Goal: Ask a question

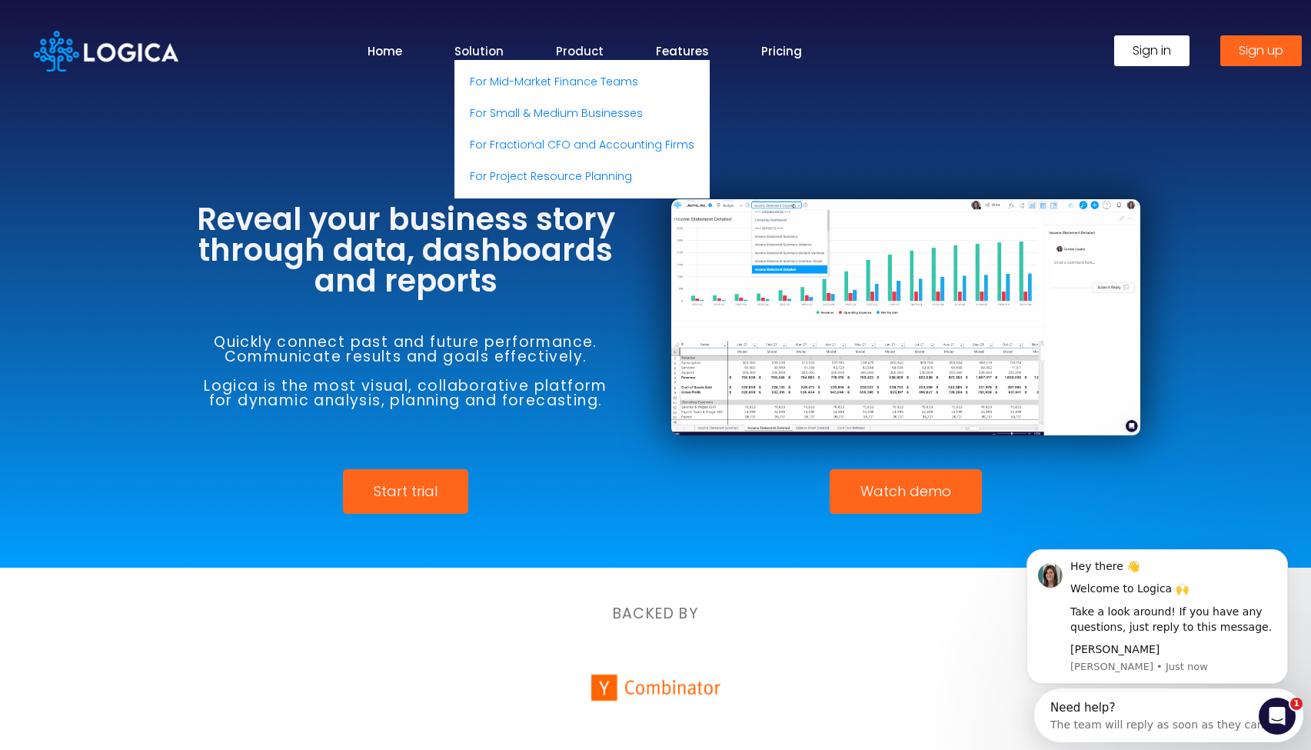
click at [576, 53] on link "Product" at bounding box center [580, 51] width 48 height 18
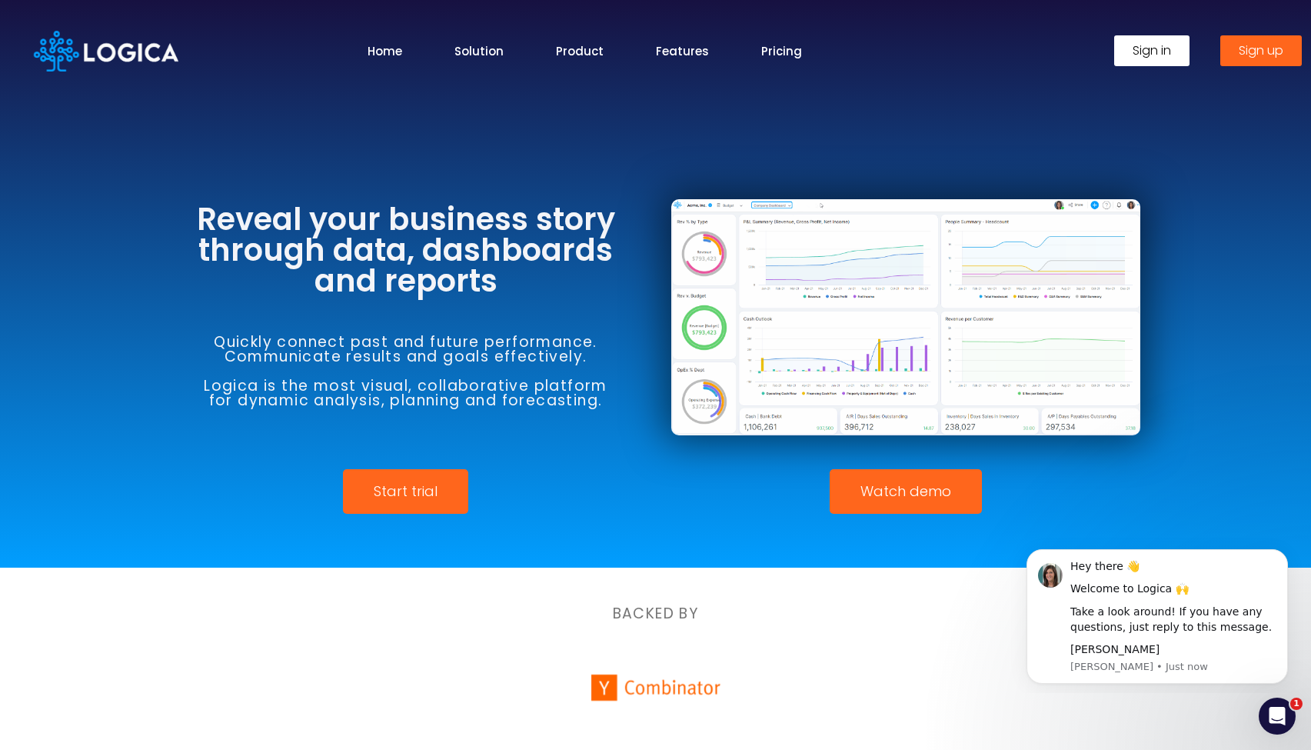
click at [755, 55] on ul "Home Solution For Mid-Market Finance Teams For Small & Medium Businesses For Fr…" at bounding box center [586, 51] width 778 height 18
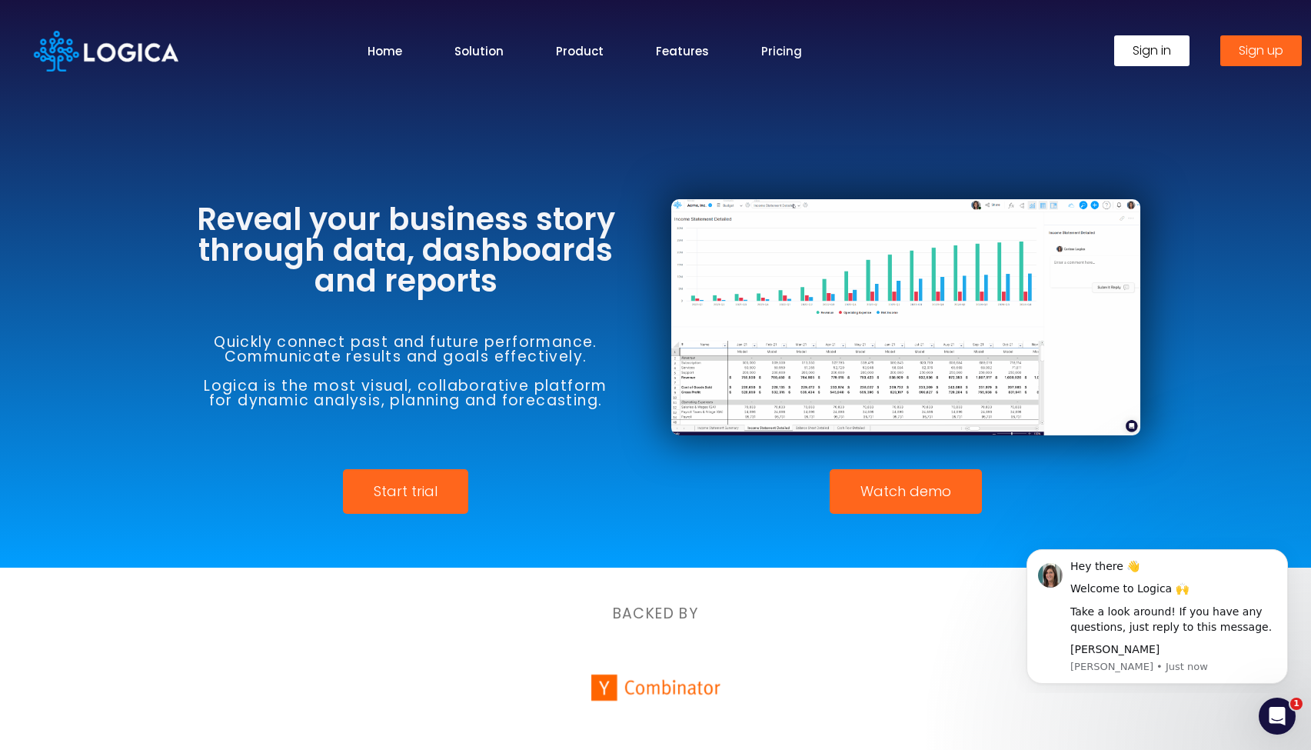
click at [773, 53] on link "Pricing" at bounding box center [781, 51] width 41 height 18
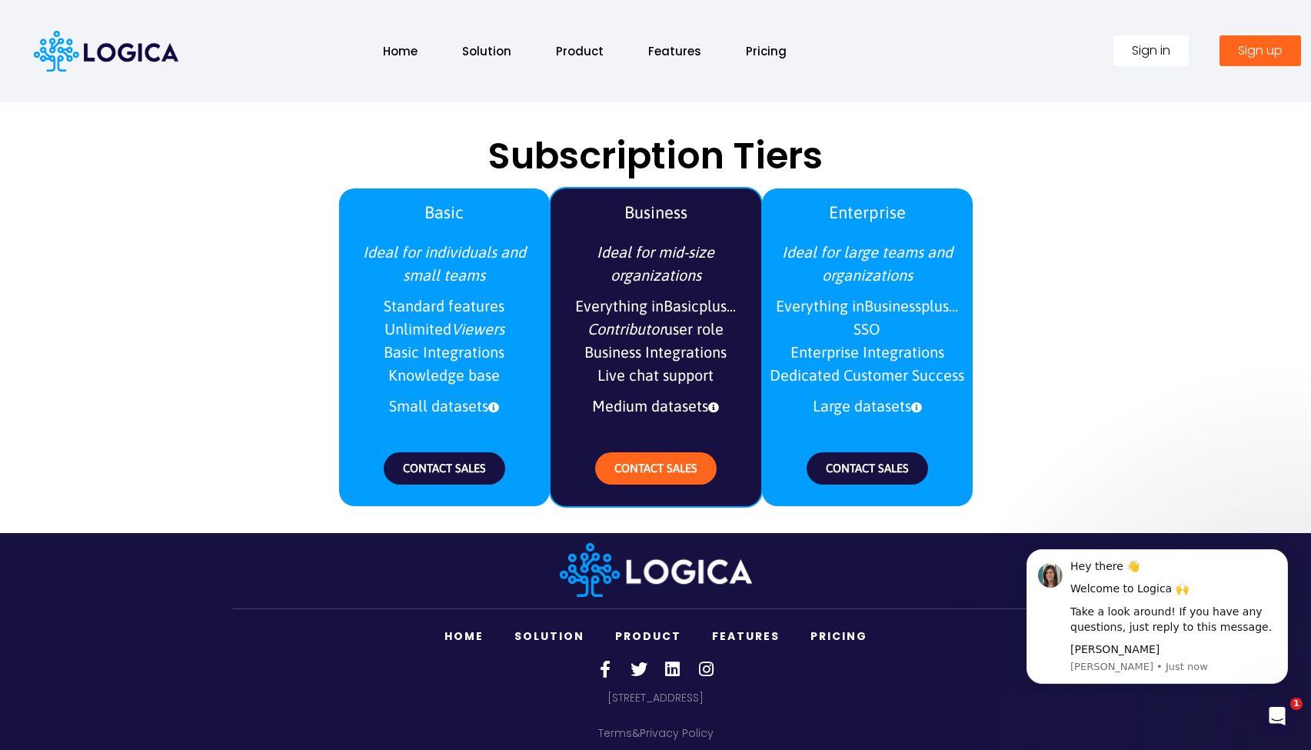
scroll to position [1753, 0]
click at [1255, 55] on span "Sign up" at bounding box center [1260, 51] width 45 height 12
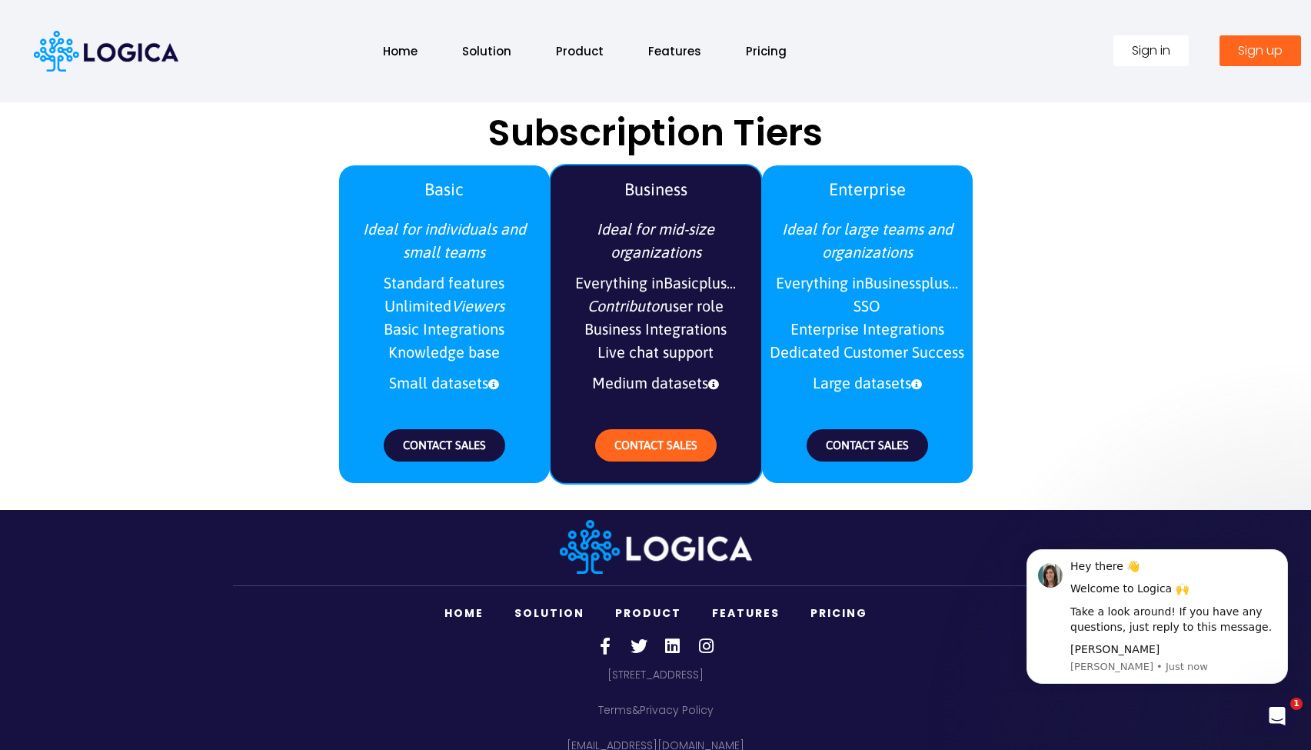
scroll to position [1720, 0]
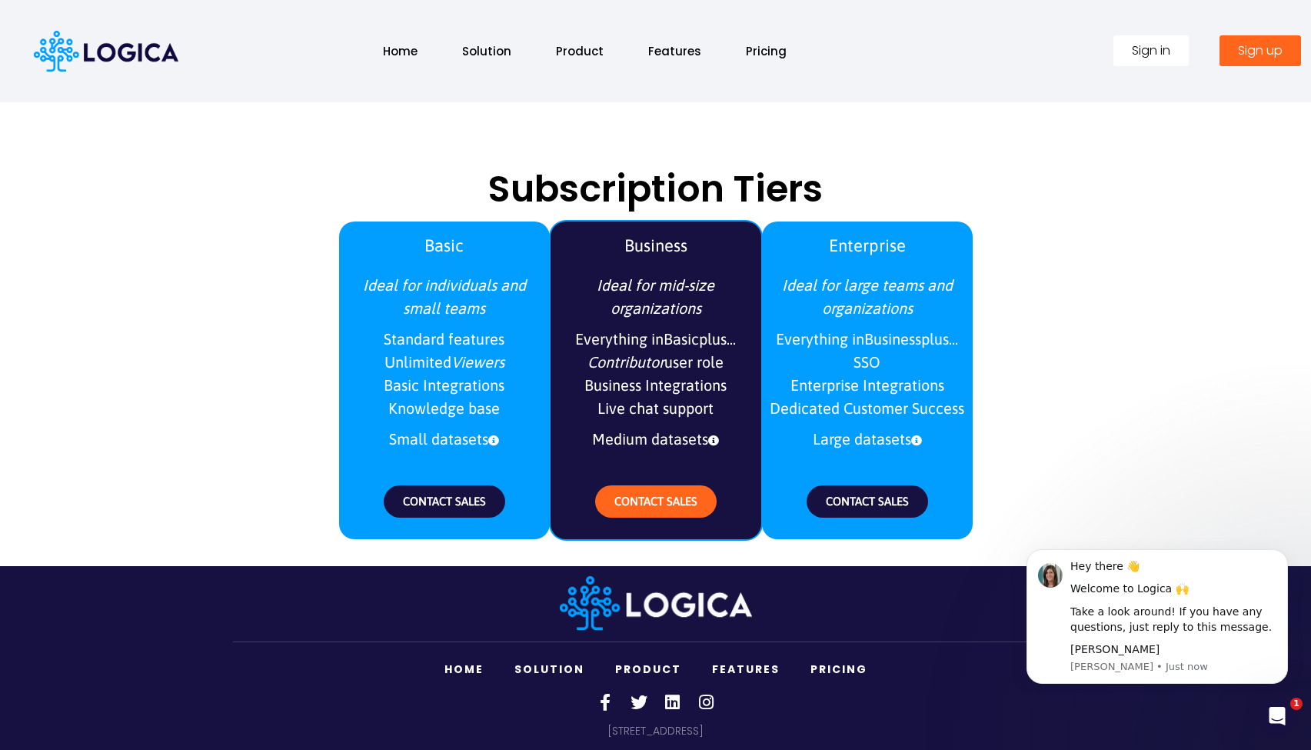
click at [661, 667] on link "Product" at bounding box center [648, 670] width 97 height 32
click at [1241, 52] on span "Sign up" at bounding box center [1260, 51] width 45 height 12
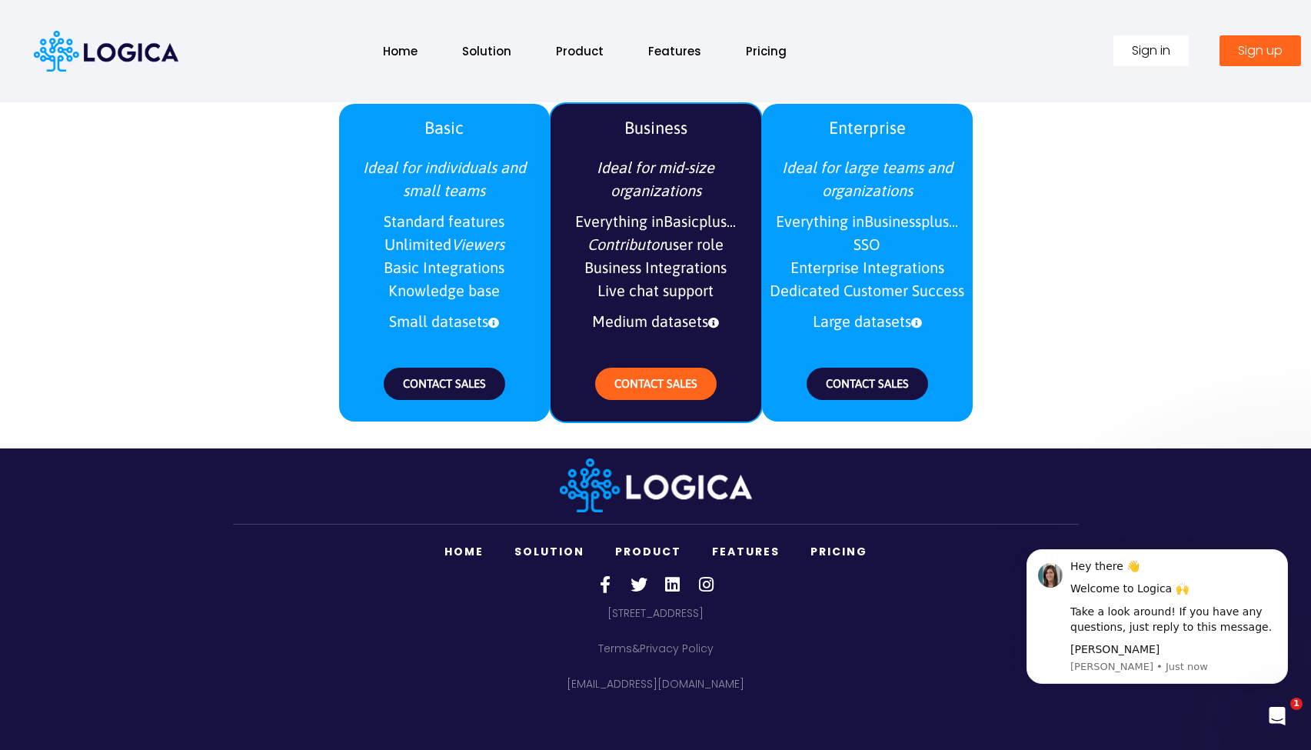
scroll to position [1844, 0]
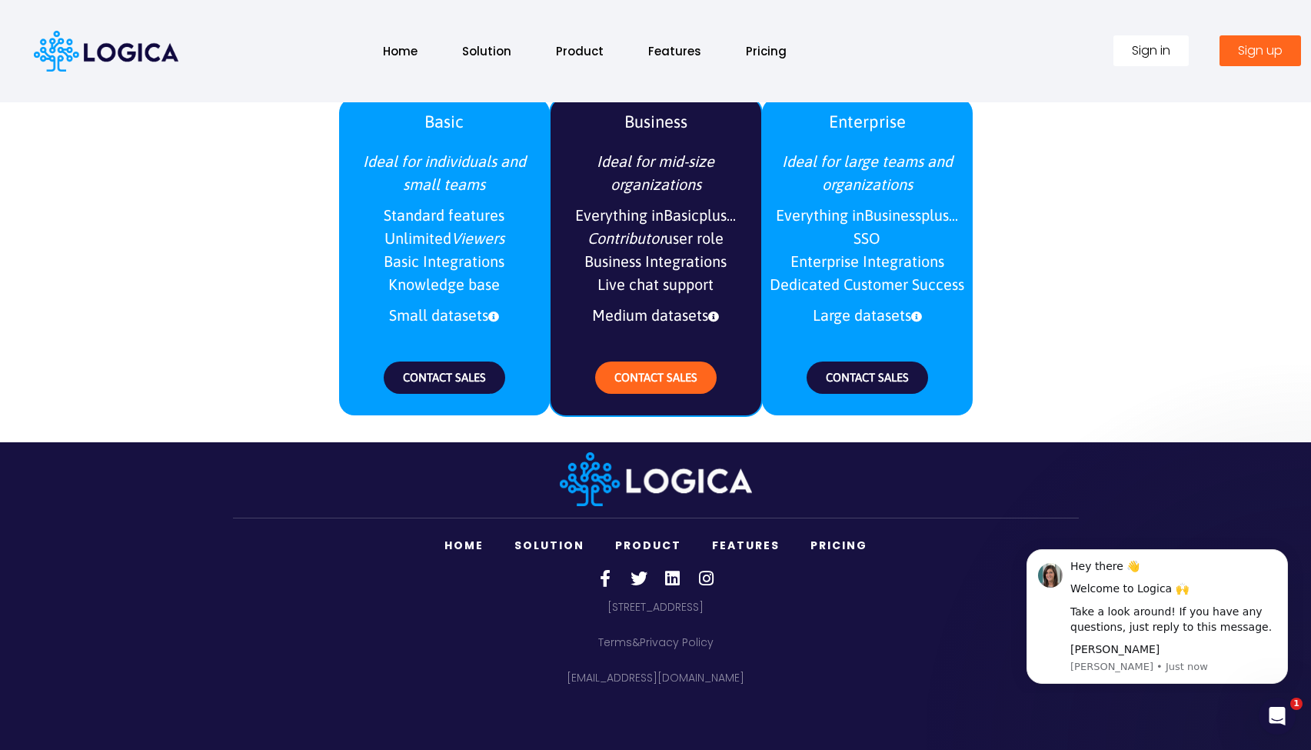
click at [1241, 52] on span "Sign up" at bounding box center [1260, 51] width 45 height 12
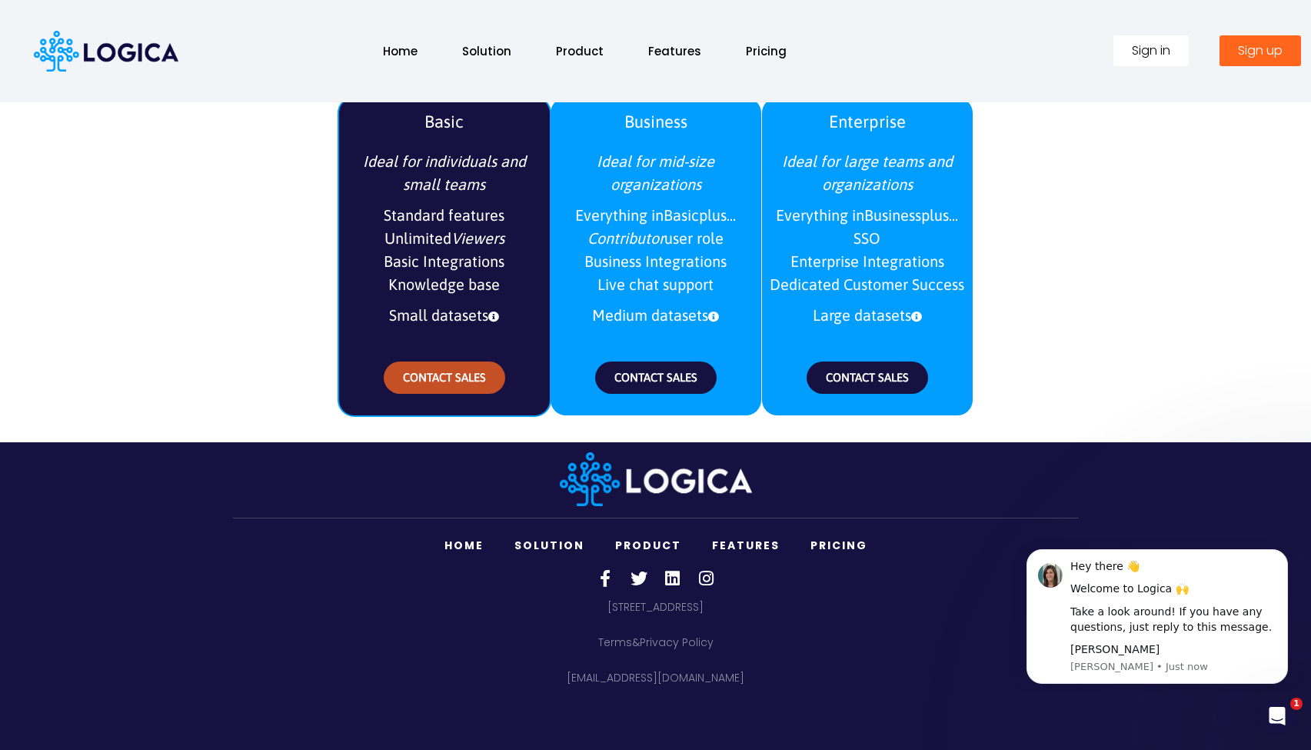
click at [426, 372] on span "CONTACT SALES" at bounding box center [444, 377] width 83 height 13
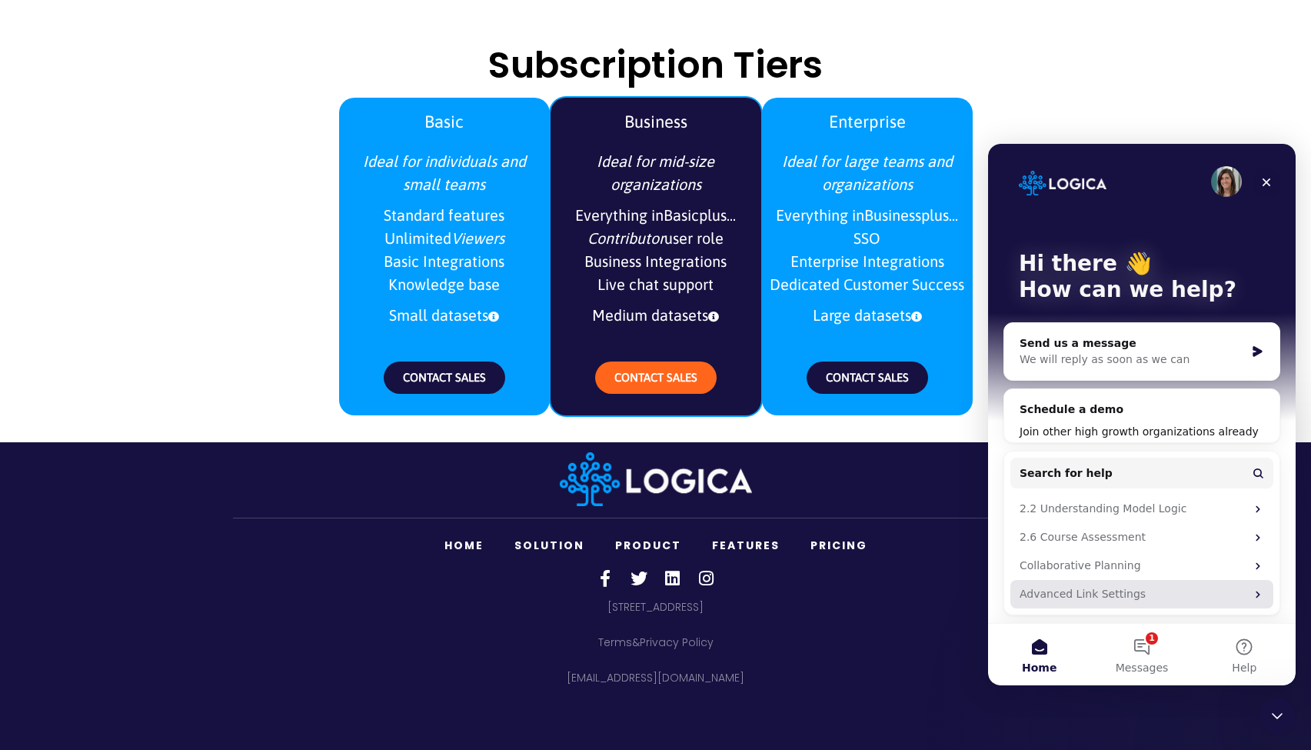
scroll to position [2, 0]
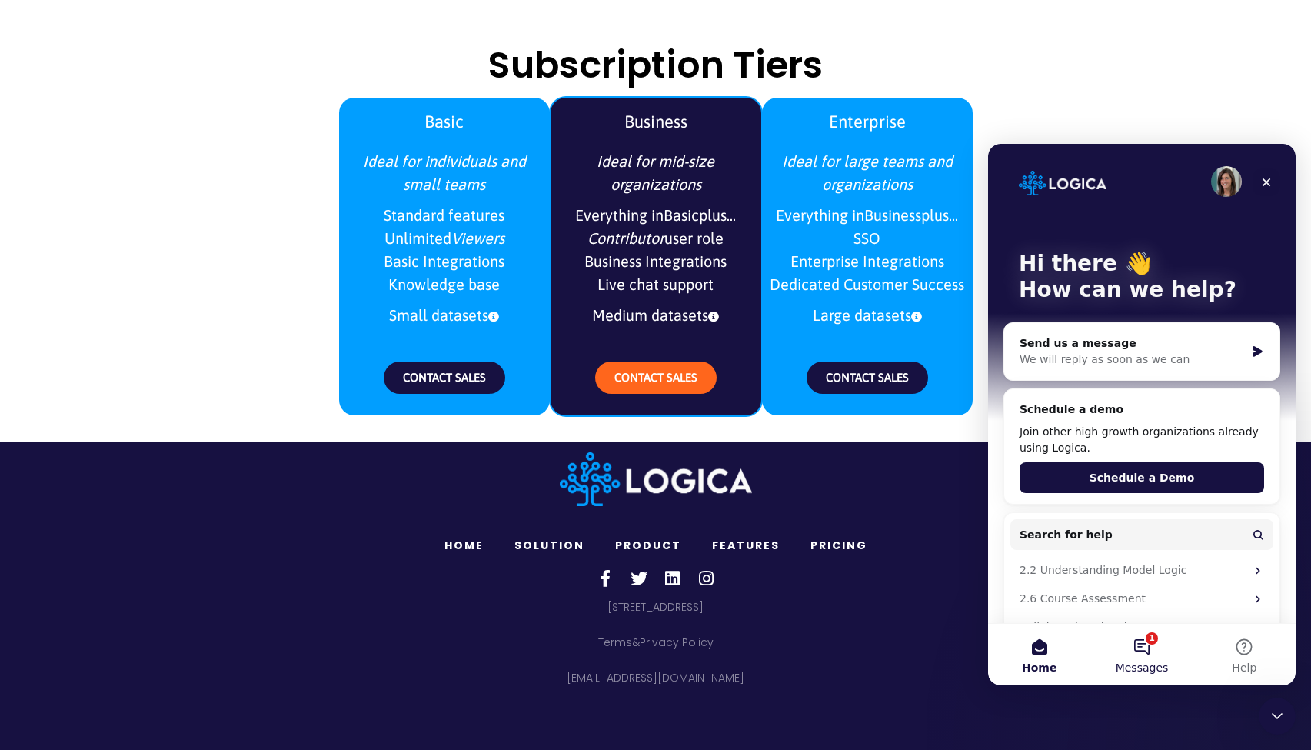
click at [1148, 640] on button "1 Messages" at bounding box center [1142, 655] width 102 height 62
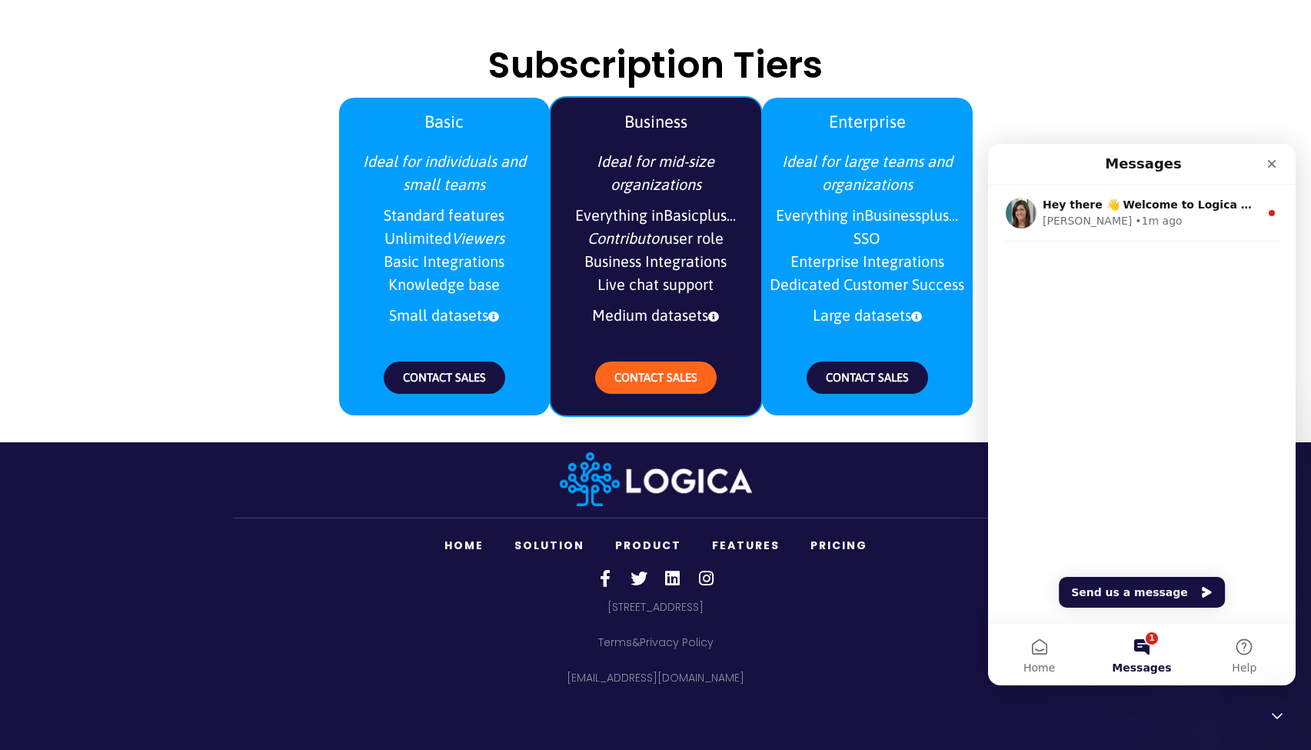
click at [835, 545] on link "Pricing" at bounding box center [839, 546] width 88 height 32
click at [822, 541] on link "Pricing" at bounding box center [839, 546] width 88 height 32
click at [1112, 333] on div "Hey there 👋 Welcome to Logica 🙌 Take a look around! If you have any questions, …" at bounding box center [1142, 404] width 308 height 438
click at [1128, 612] on div "Hey there 👋 Welcome to Logica 🙌 Take a look around! If you have any questions, …" at bounding box center [1142, 404] width 308 height 438
click at [1133, 575] on div "Hey there 👋 Welcome to Logica 🙌 Take a look around! If you have any questions, …" at bounding box center [1142, 404] width 308 height 438
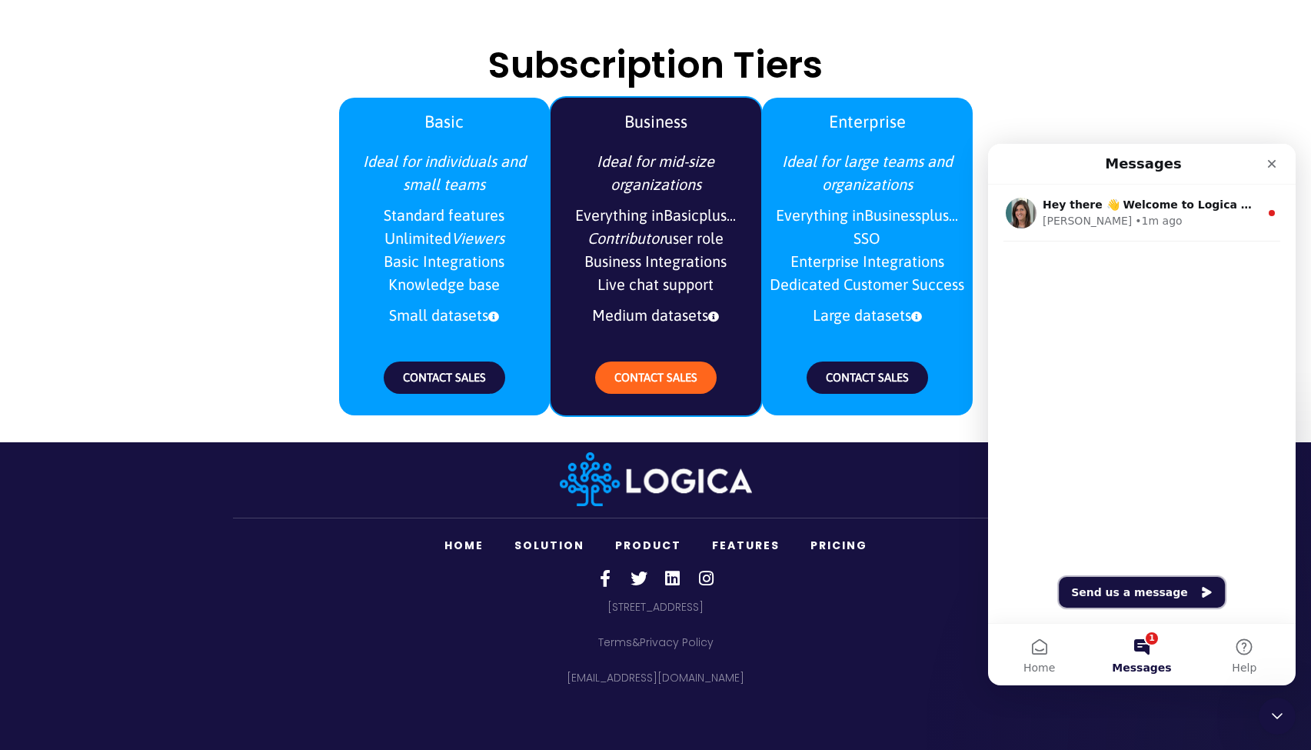
click at [1133, 582] on button "Send us a message" at bounding box center [1142, 592] width 166 height 31
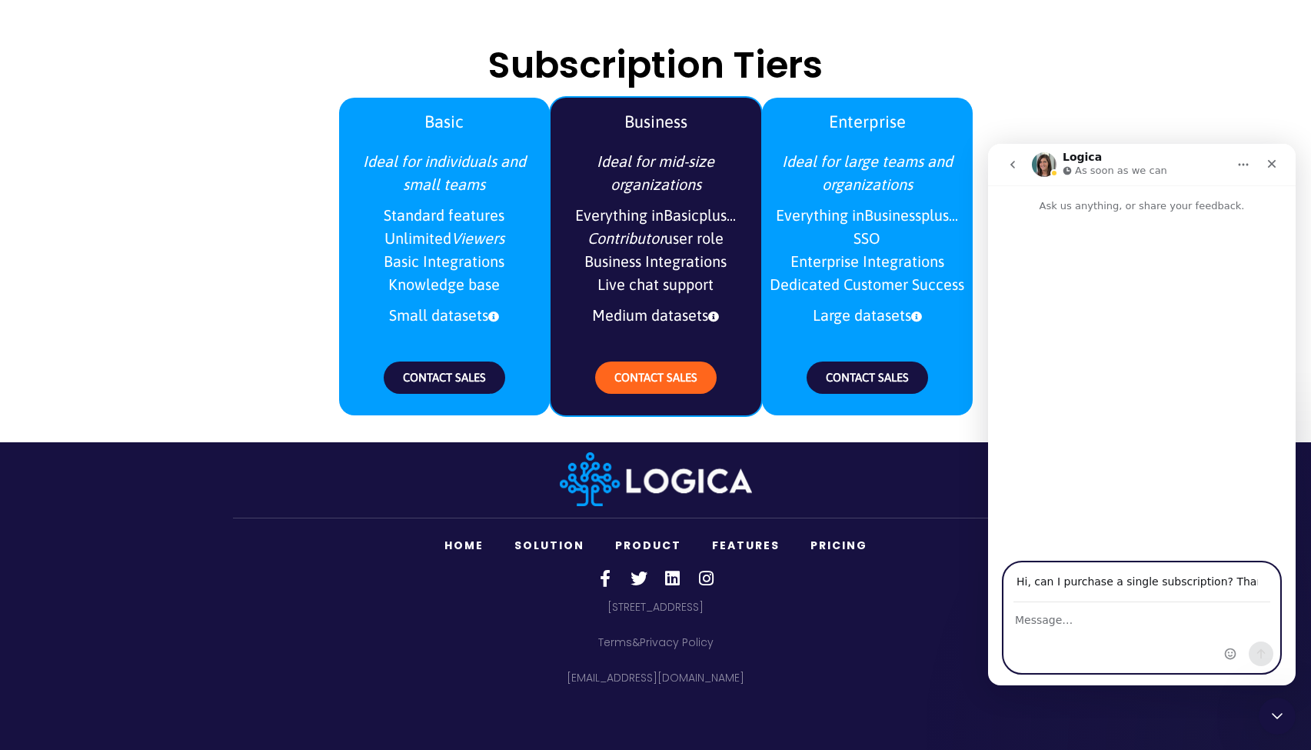
click at [1071, 615] on textarea "Message…" at bounding box center [1142, 616] width 275 height 26
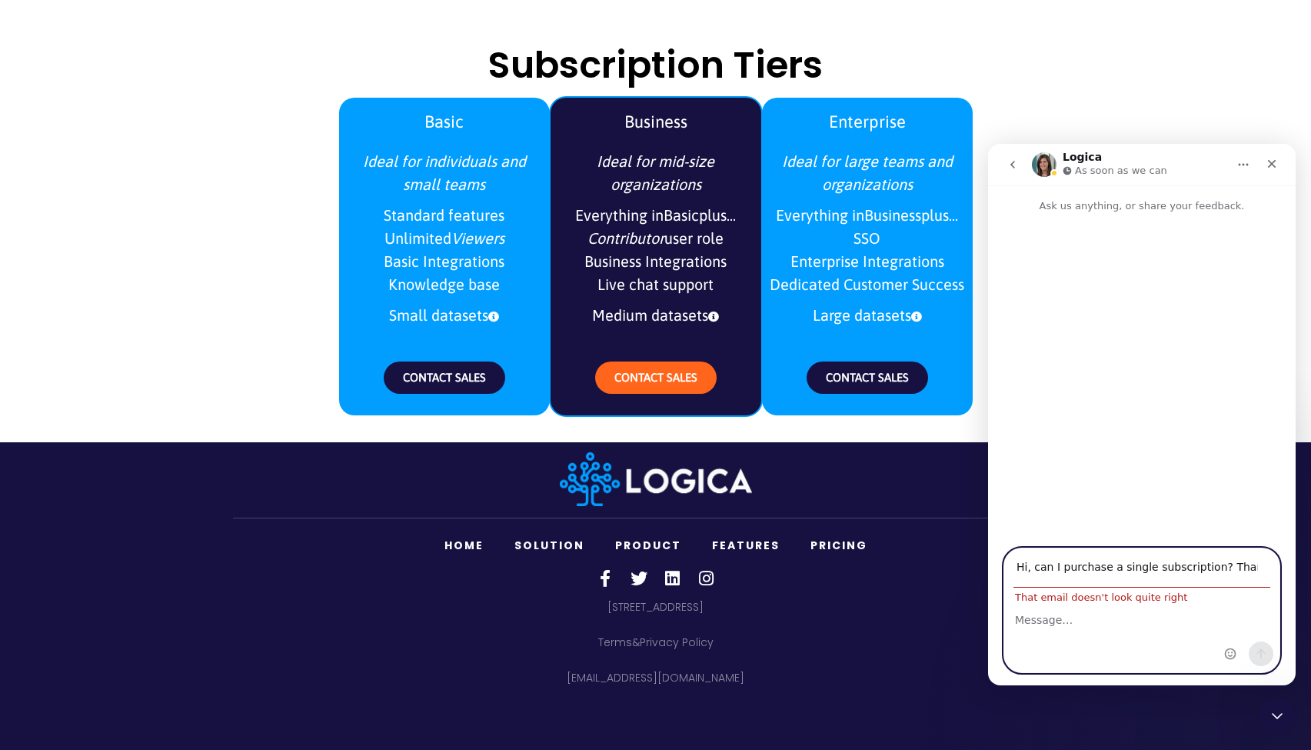
click at [1095, 574] on input "Hi, can I purchase a single subscription? Thanks!" at bounding box center [1142, 567] width 257 height 39
click at [1091, 566] on input "Hi, can I purchase a single subscription? Thanks!" at bounding box center [1142, 567] width 257 height 39
type input "[EMAIL_ADDRESS][DOMAIN_NAME]"
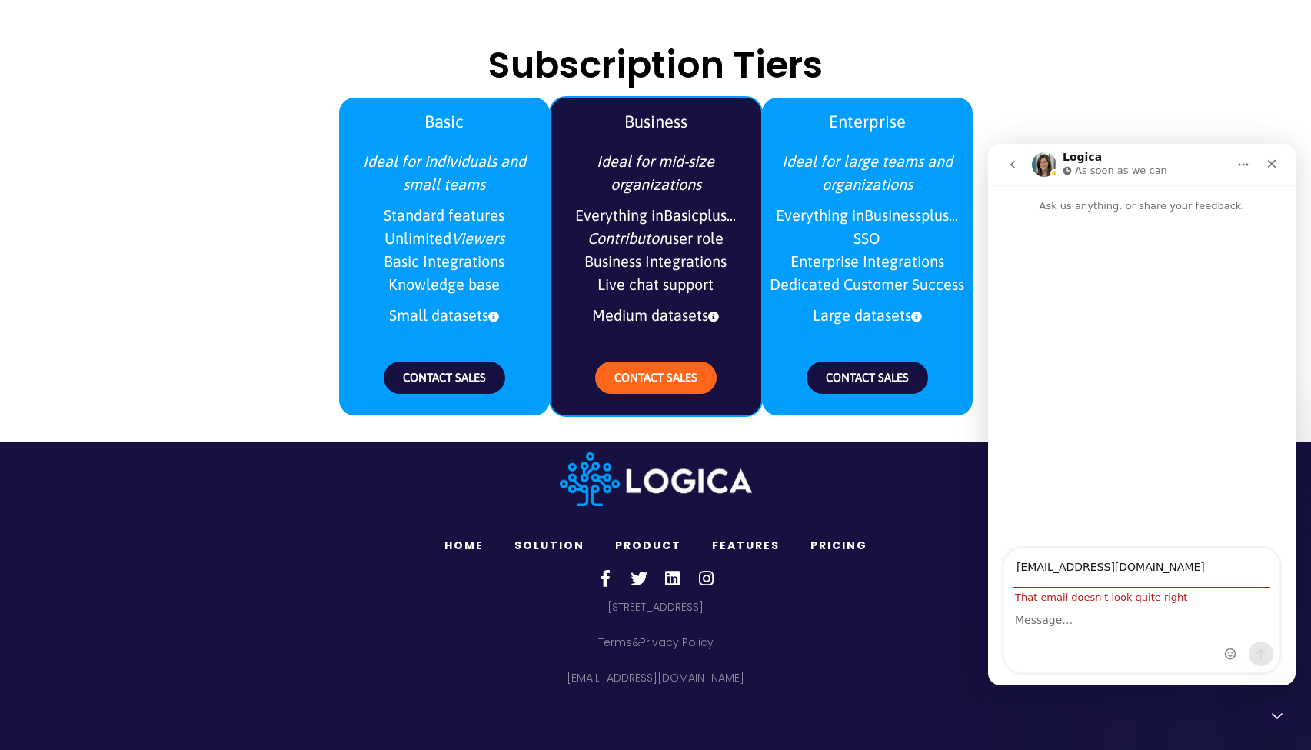
click at [1231, 577] on div "Intercom messenger" at bounding box center [1249, 610] width 61 height 124
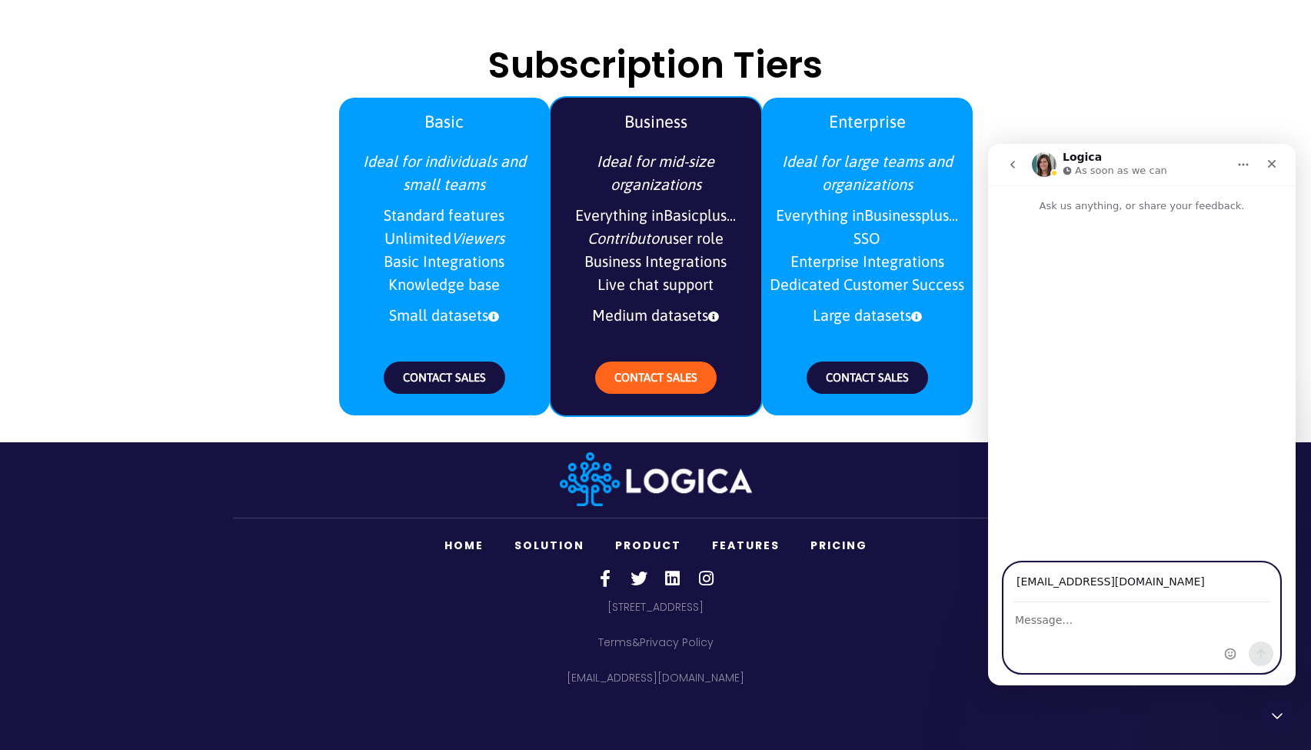
click at [1125, 583] on input "[EMAIL_ADDRESS][DOMAIN_NAME]" at bounding box center [1142, 582] width 257 height 39
click at [1100, 610] on textarea "Message…" at bounding box center [1142, 616] width 275 height 26
type textarea "Hi, can I purchase a single subscription? Thanks!"
click at [1265, 652] on icon "Send a message…" at bounding box center [1261, 654] width 12 height 12
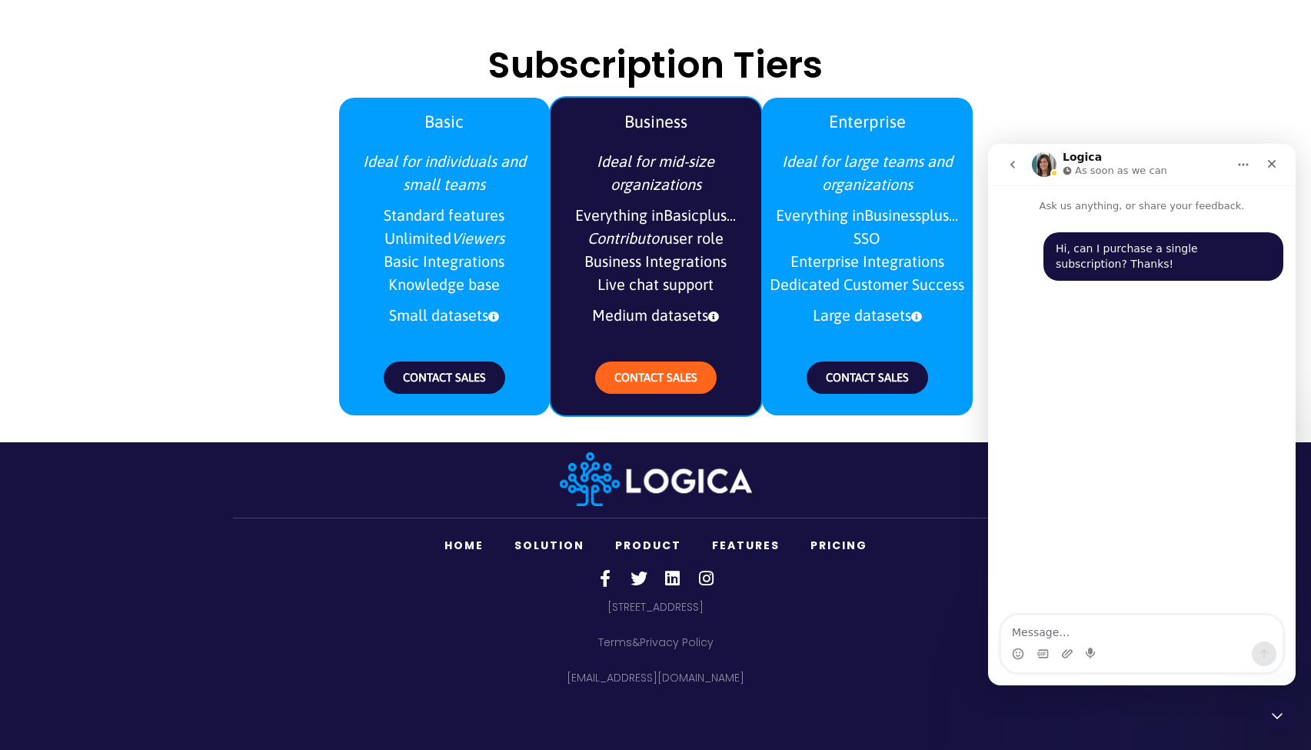
click at [740, 96] on div "Business Ideal for mid-size organizations Everything in Basic plus... Contribut…" at bounding box center [656, 248] width 211 height 333
click at [736, 47] on h2 "Subscription Tiers" at bounding box center [655, 65] width 861 height 37
click at [703, 584] on icon at bounding box center [706, 578] width 17 height 17
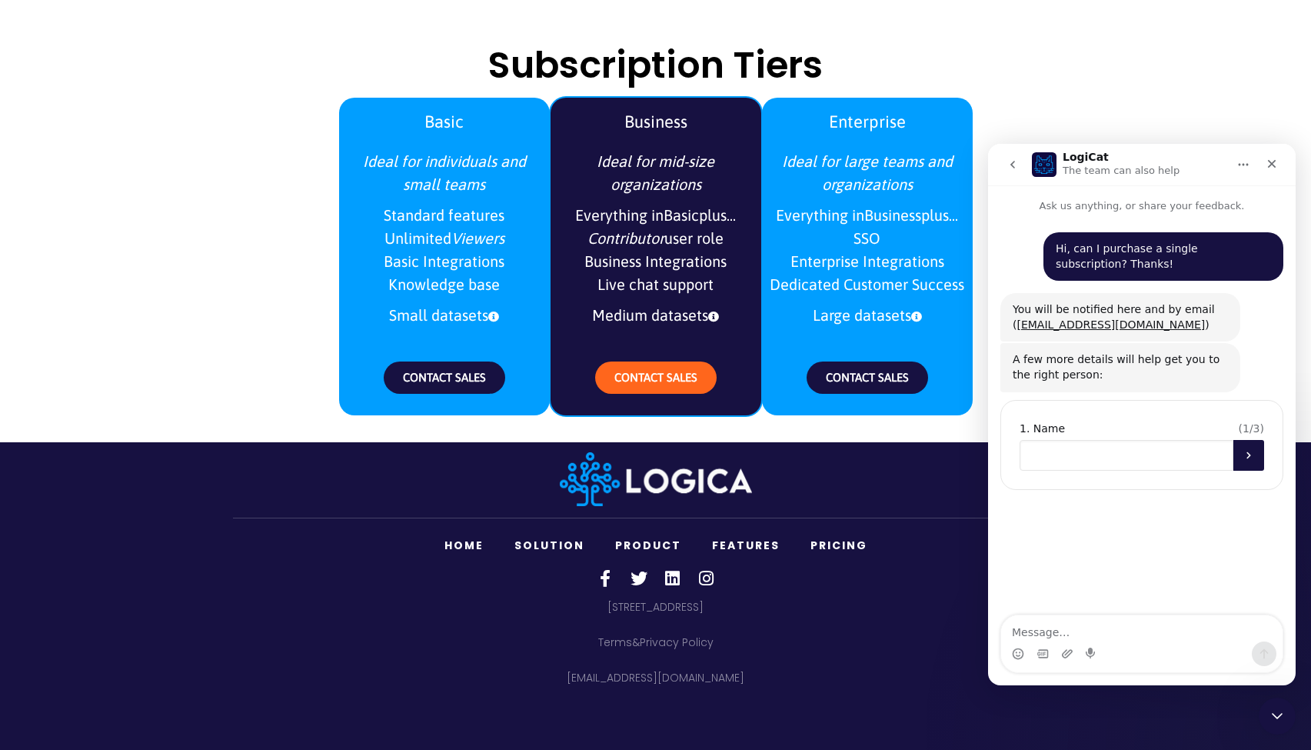
click at [1092, 445] on input "Name" at bounding box center [1127, 455] width 214 height 31
type input "[PERSON_NAME]"
click at [1144, 515] on input "Company name" at bounding box center [1127, 517] width 214 height 31
type input "[PERSON_NAME]"
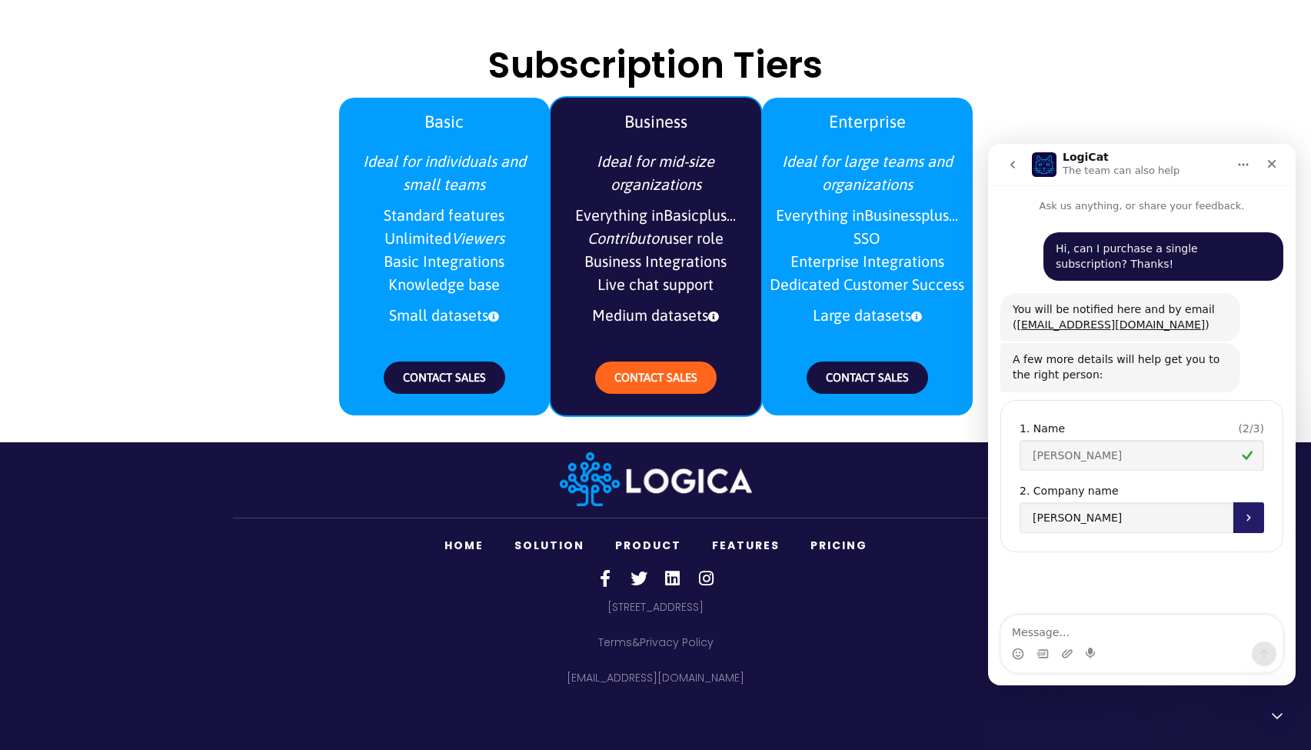
click at [1239, 515] on button "Submit" at bounding box center [1249, 517] width 31 height 31
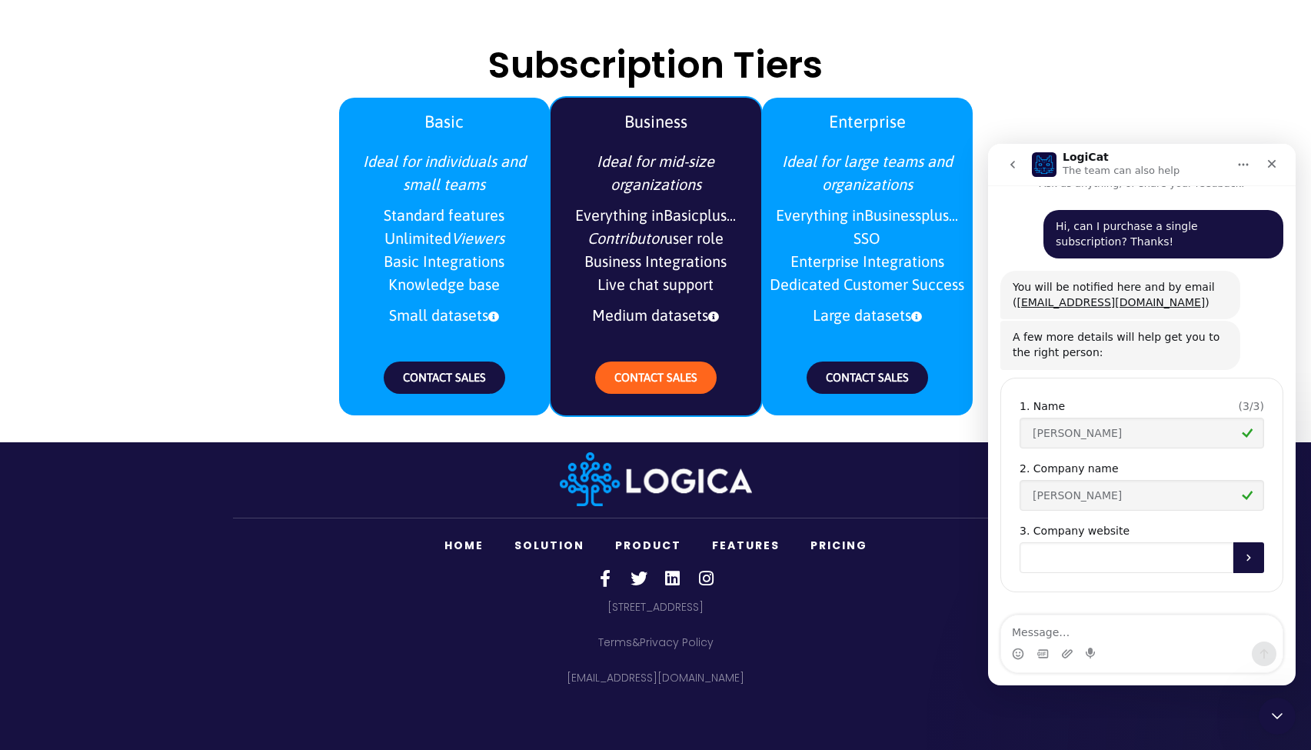
click at [1117, 555] on input "Company website" at bounding box center [1127, 557] width 214 height 31
type input "[DOMAIN_NAME]"
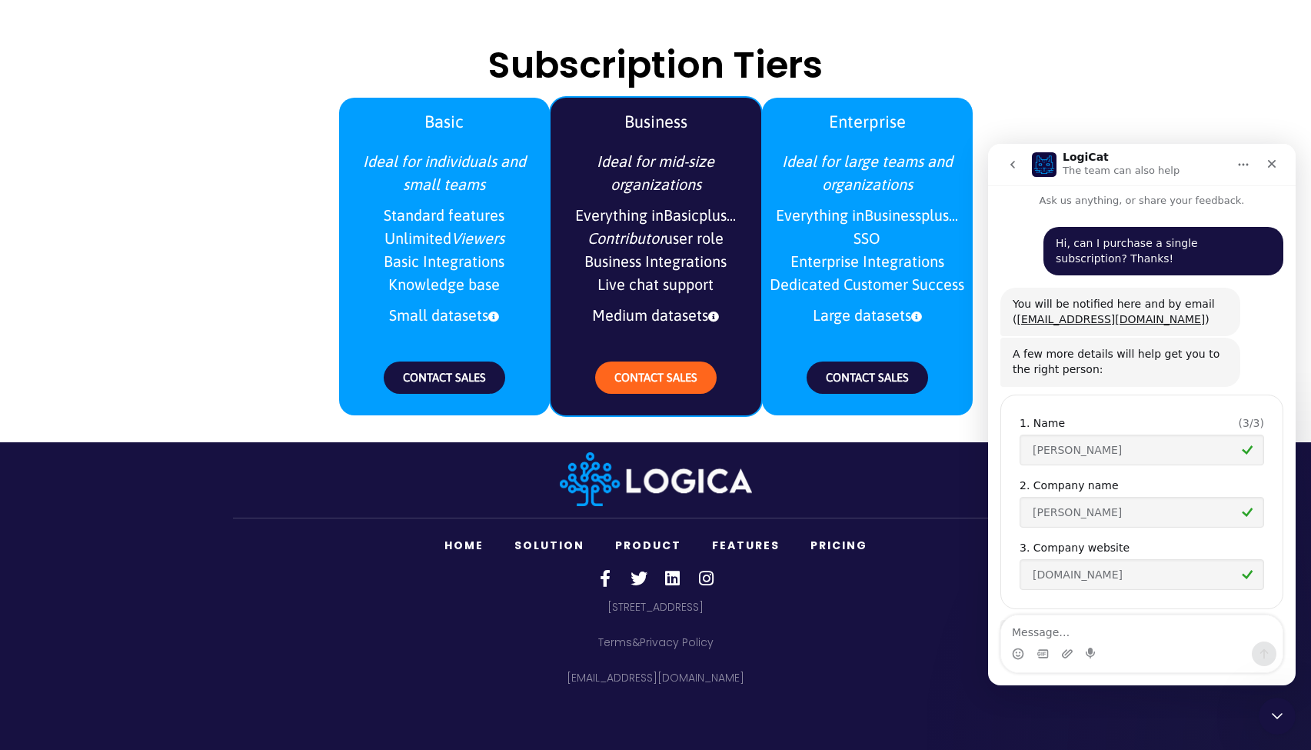
scroll to position [87, 0]
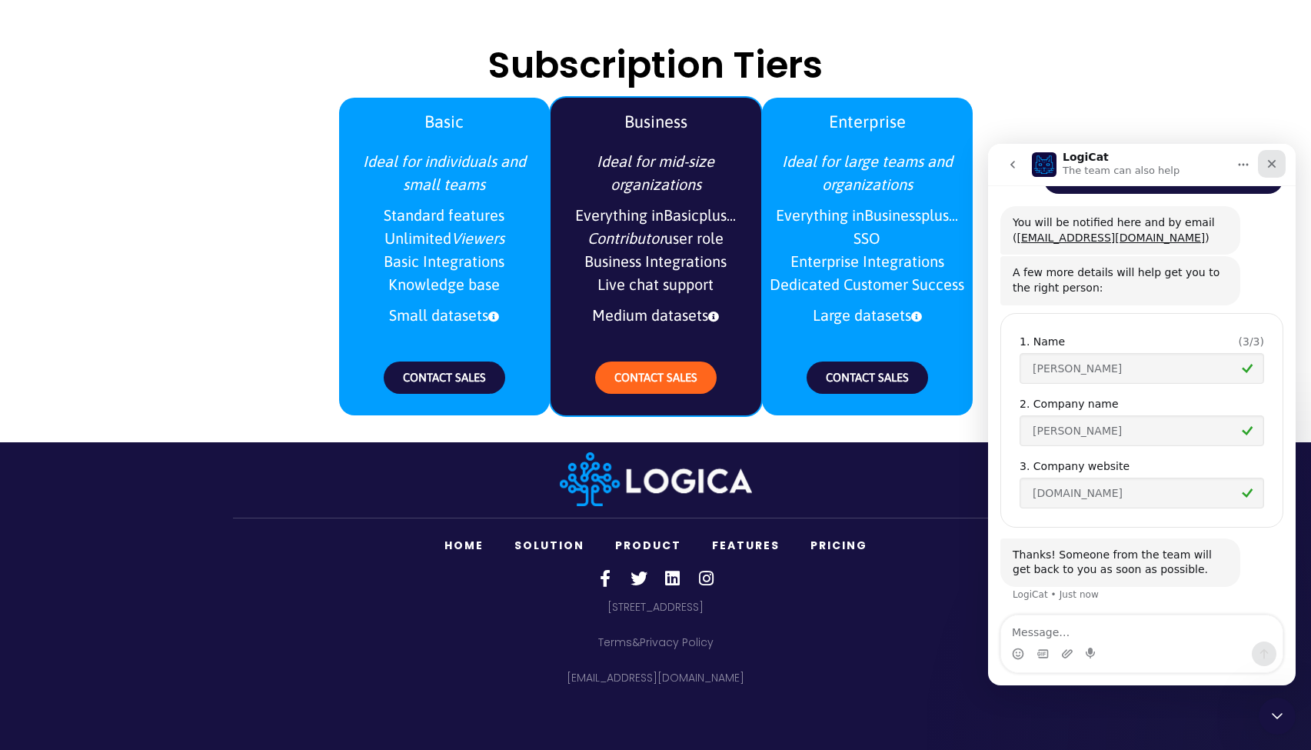
click at [1271, 167] on icon "Close" at bounding box center [1272, 164] width 12 height 12
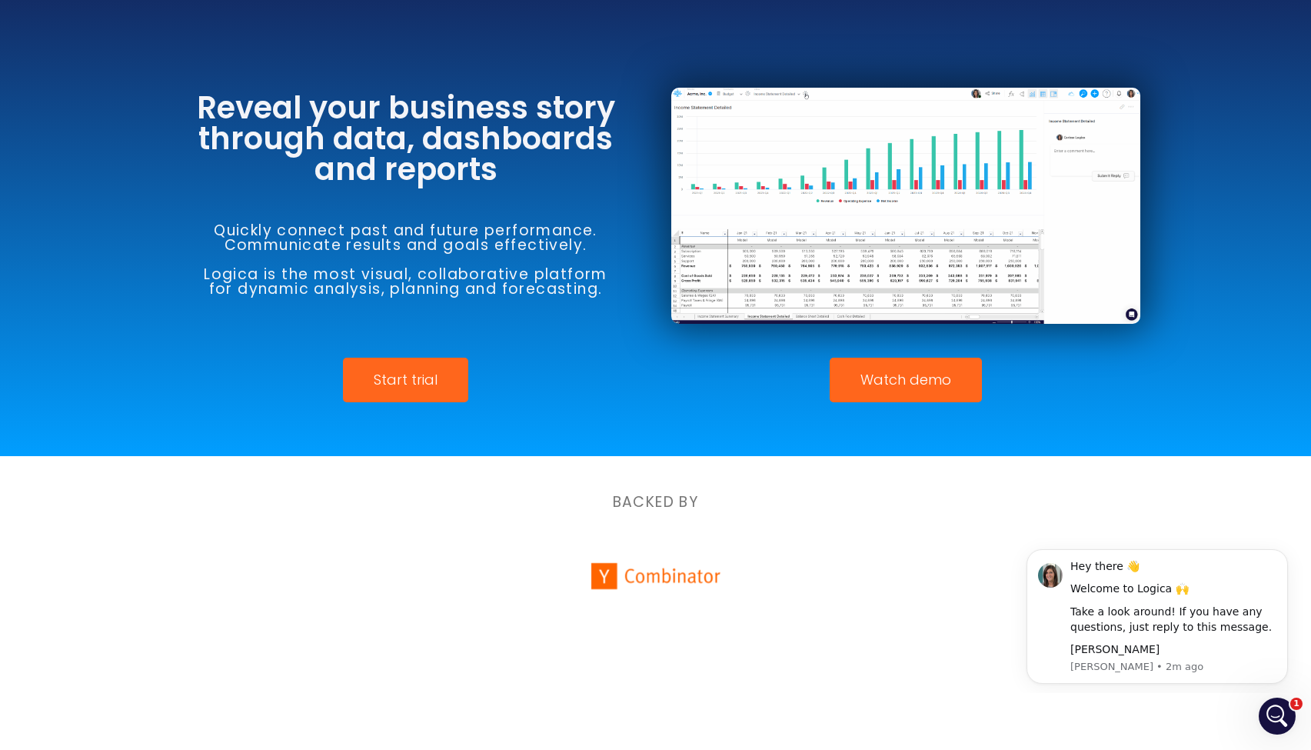
scroll to position [0, 0]
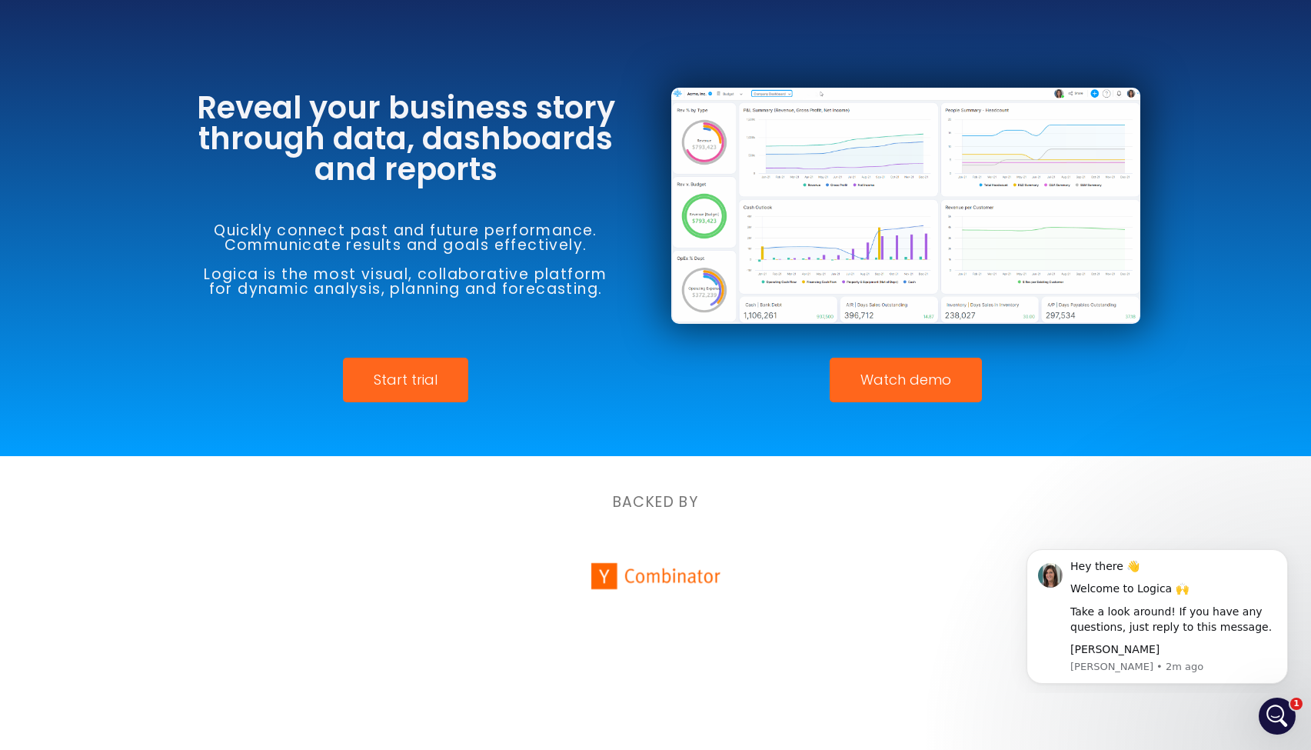
click at [765, 337] on div at bounding box center [905, 205] width 469 height 267
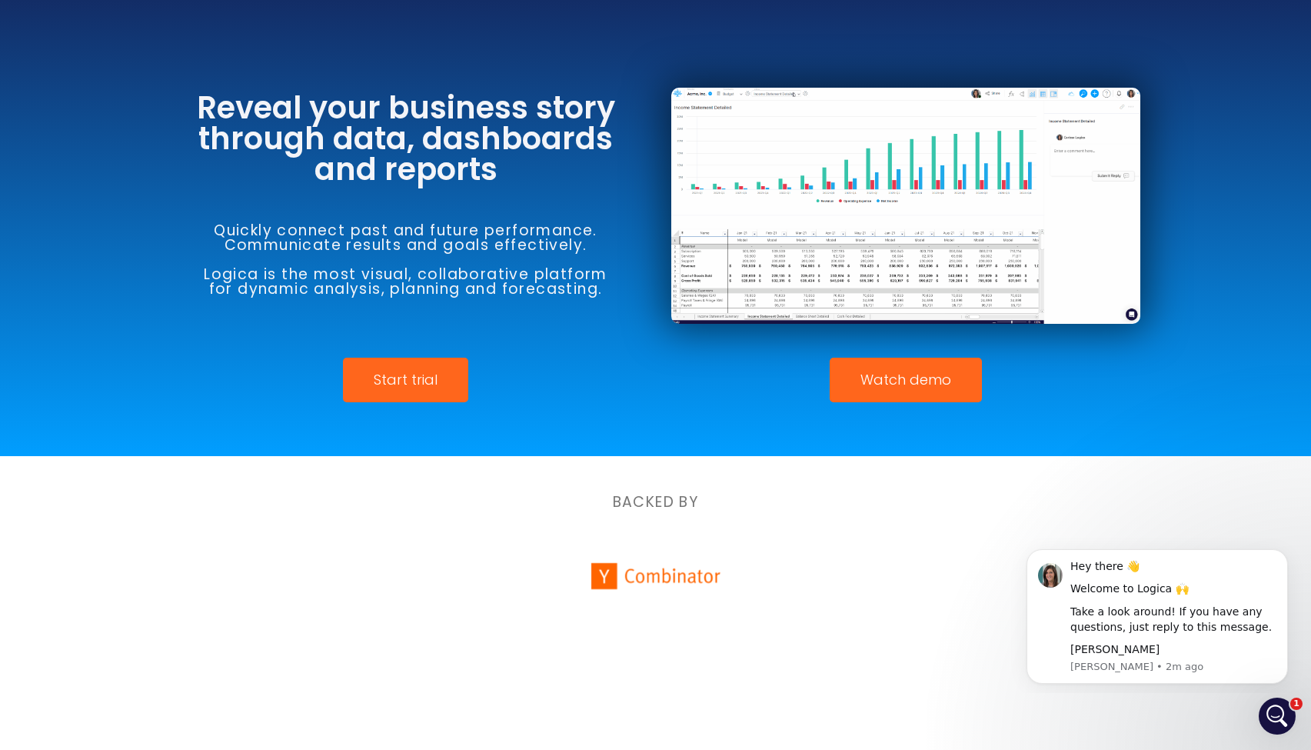
click at [915, 516] on div "BACKED BY" at bounding box center [656, 494] width 877 height 76
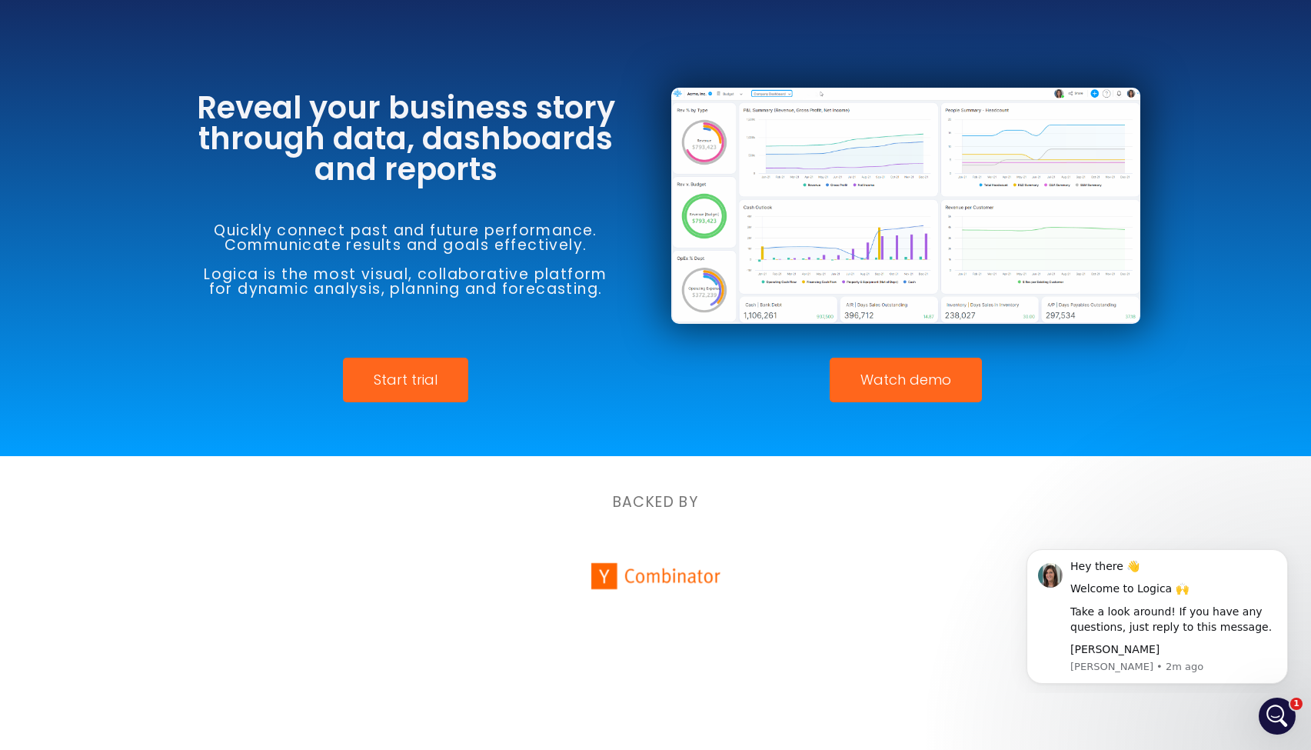
click at [915, 497] on h6 "BACKED BY" at bounding box center [656, 502] width 831 height 15
click at [921, 490] on div "BACKED BY" at bounding box center [656, 494] width 877 height 76
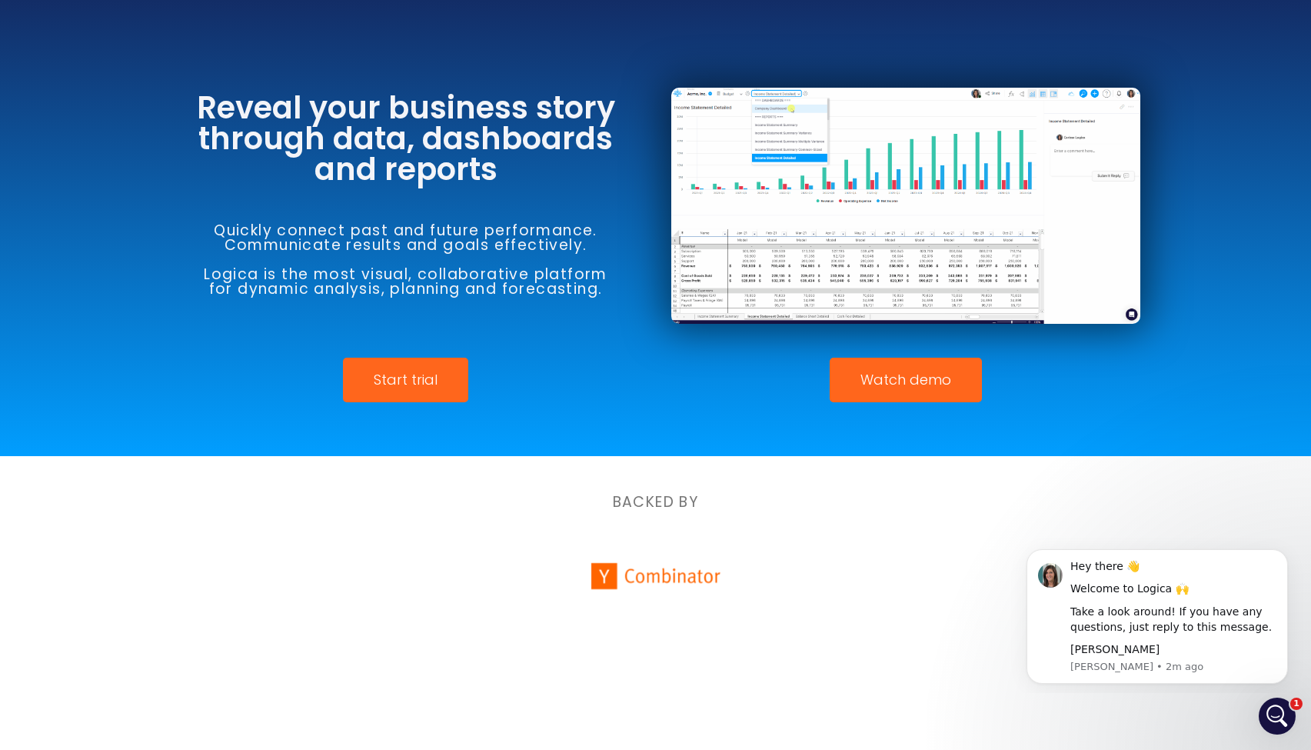
click at [430, 498] on h6 "BACKED BY" at bounding box center [656, 502] width 831 height 15
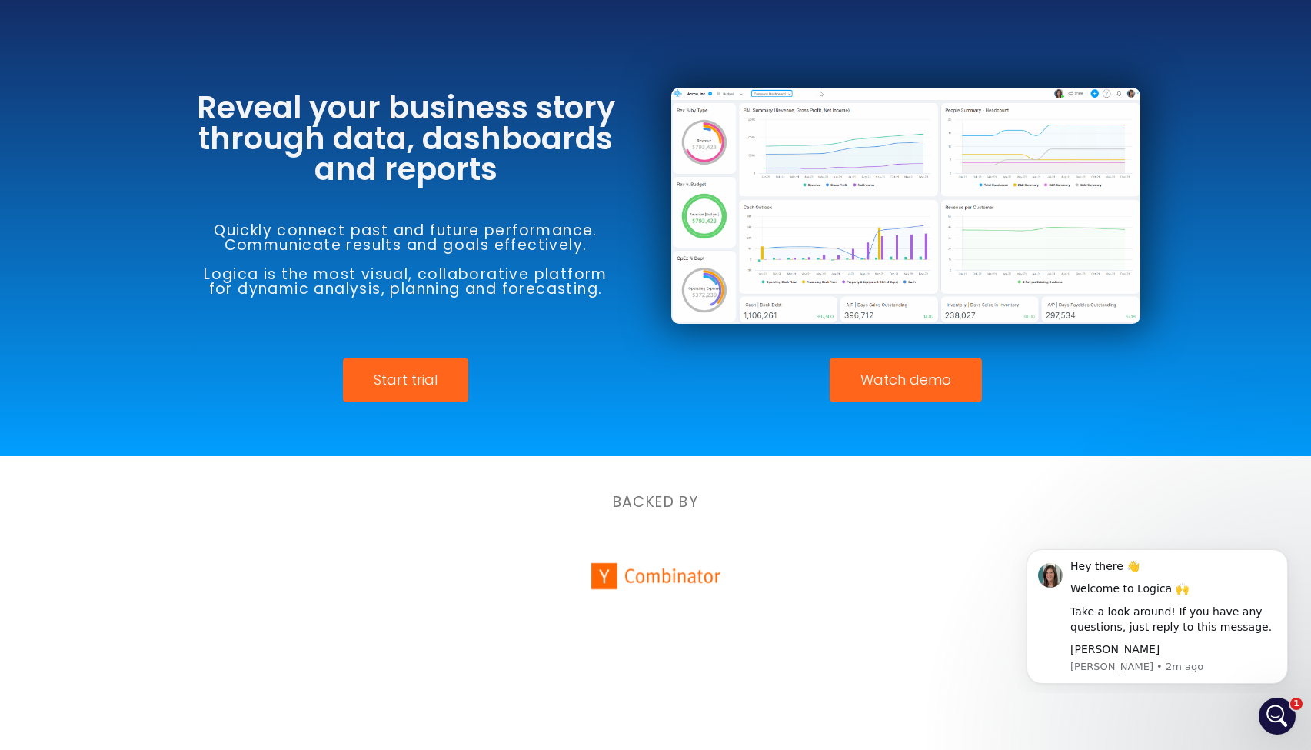
click at [912, 515] on div "BACKED BY" at bounding box center [656, 494] width 877 height 76
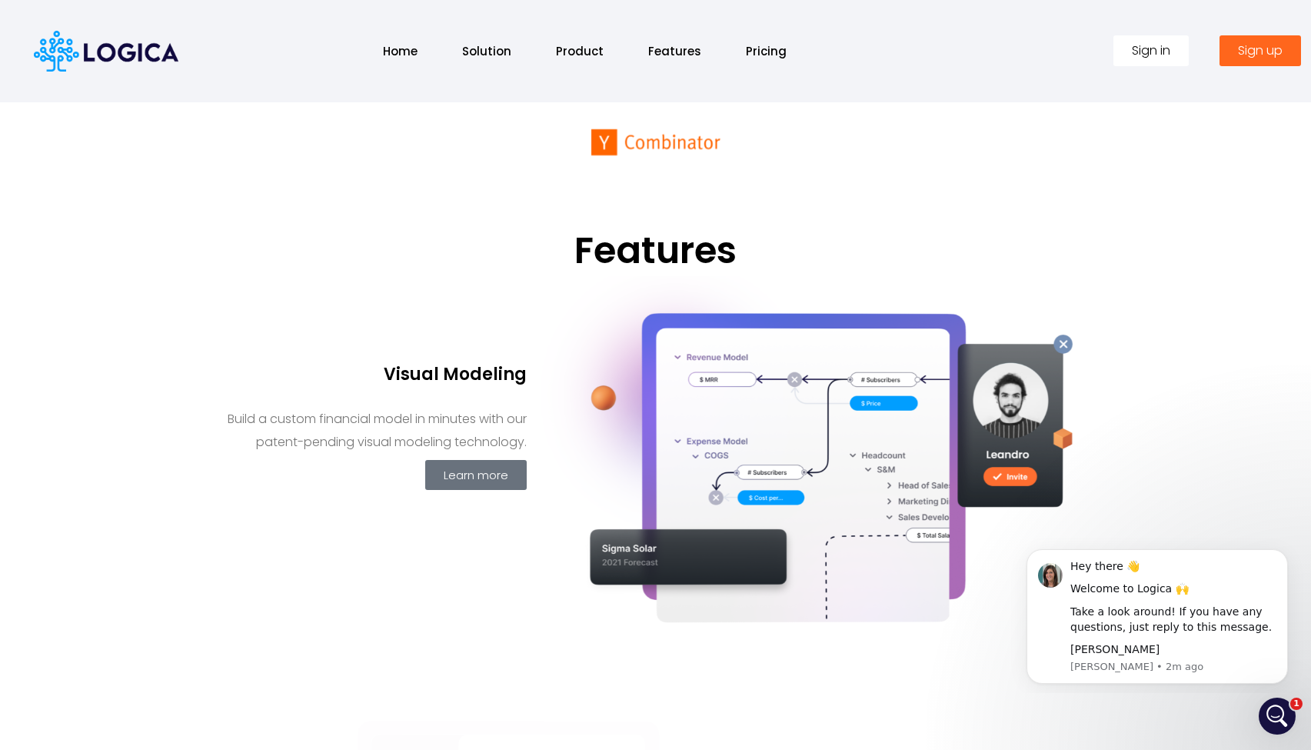
scroll to position [960, 0]
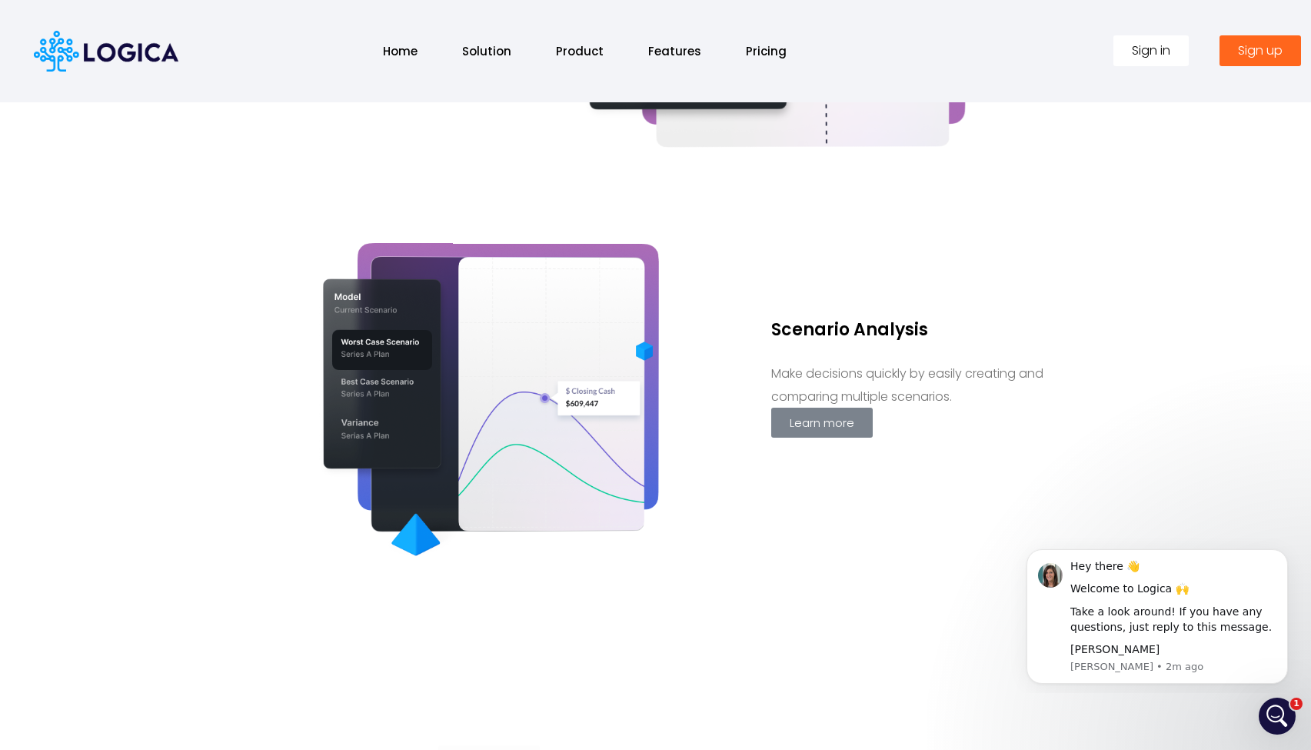
click at [840, 412] on link "Learn more" at bounding box center [822, 423] width 102 height 30
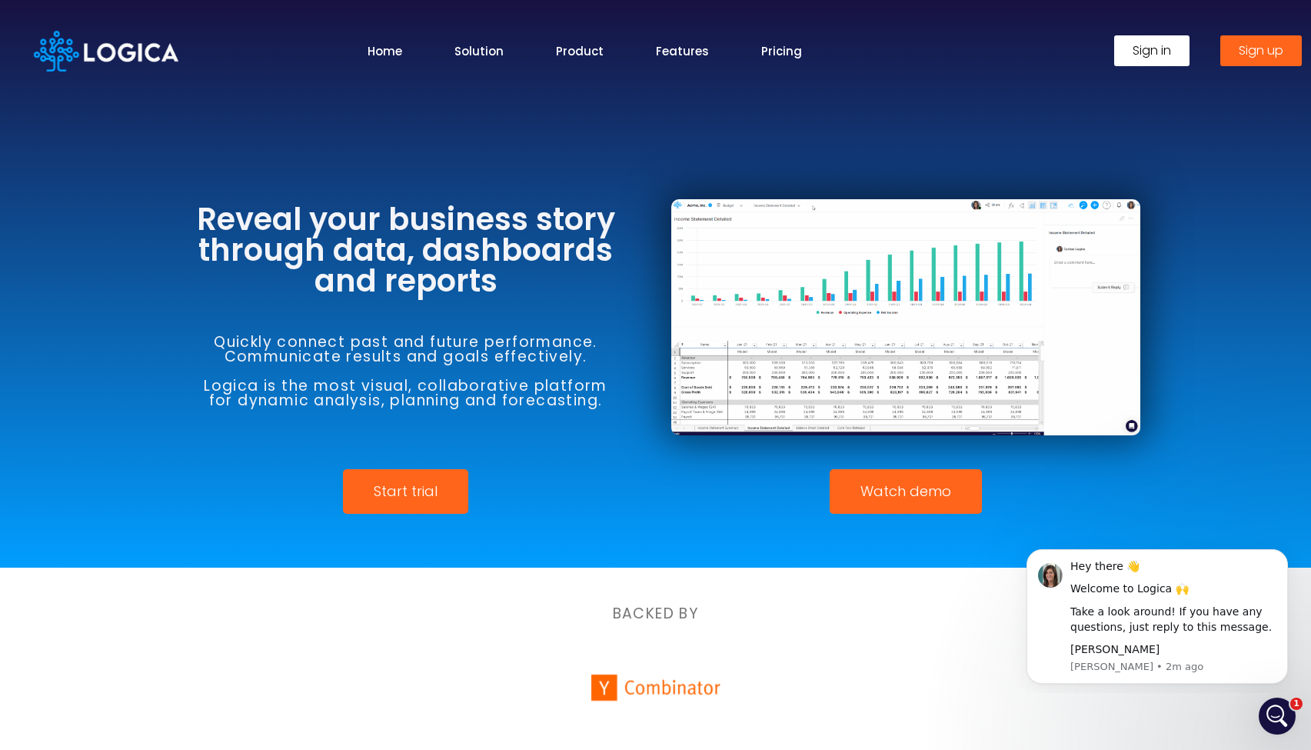
click at [848, 355] on img at bounding box center [905, 317] width 469 height 236
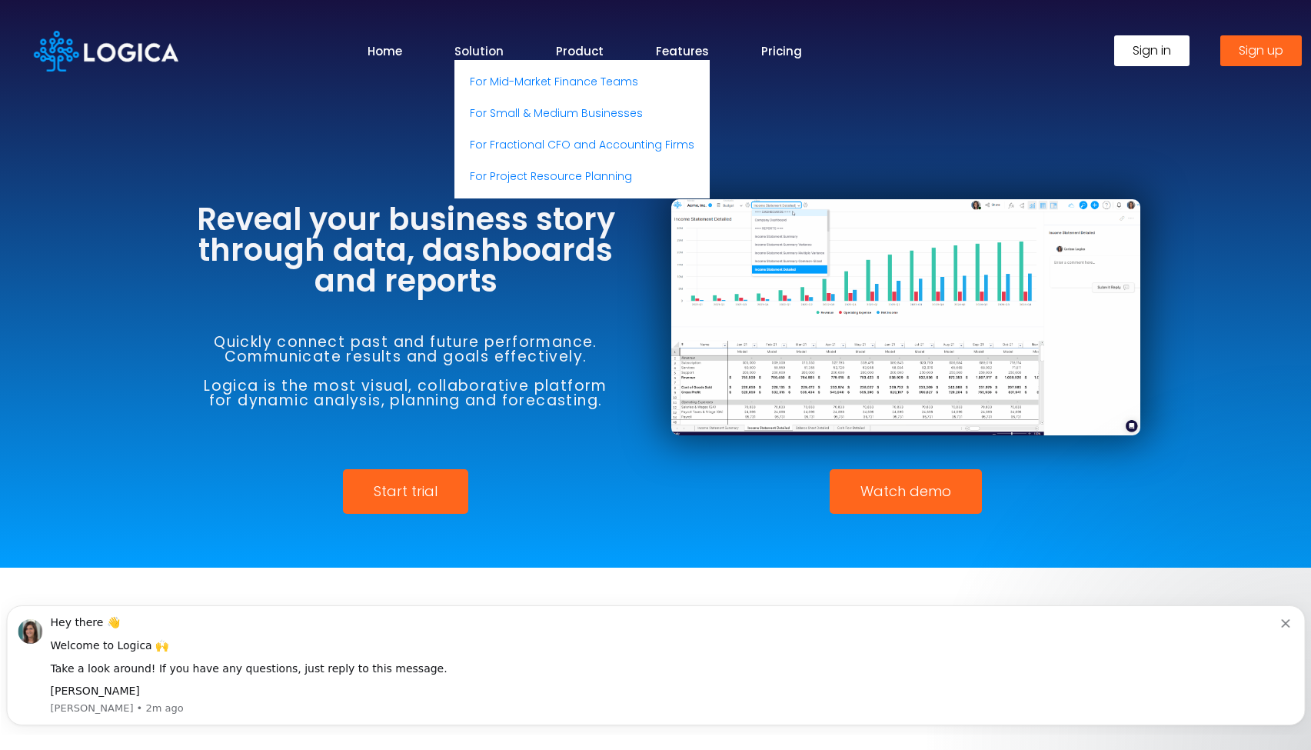
click at [480, 52] on link "Solution" at bounding box center [479, 51] width 49 height 18
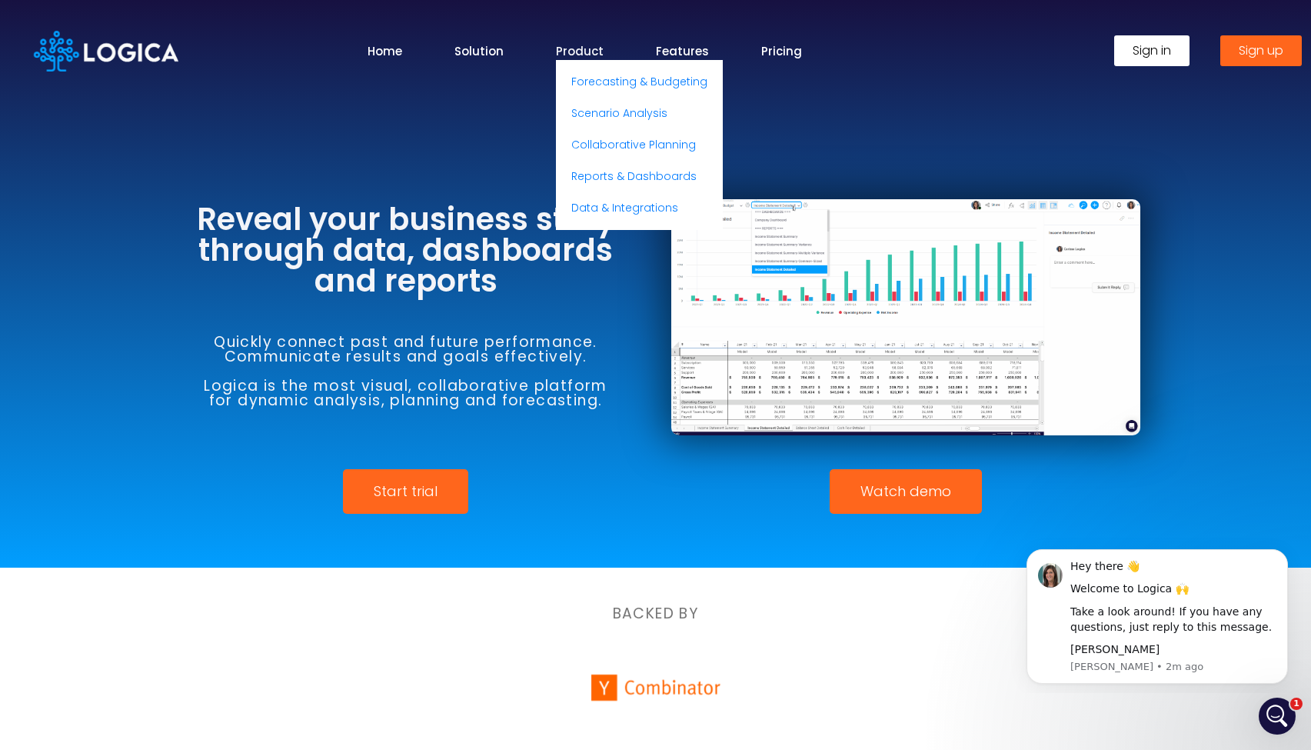
click at [595, 50] on link "Product" at bounding box center [580, 51] width 48 height 18
